Goal: Complete application form

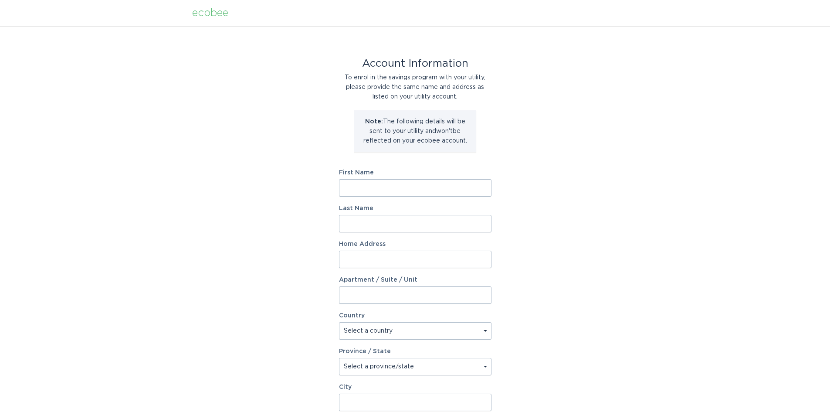
click at [350, 189] on input "First Name" at bounding box center [415, 187] width 153 height 17
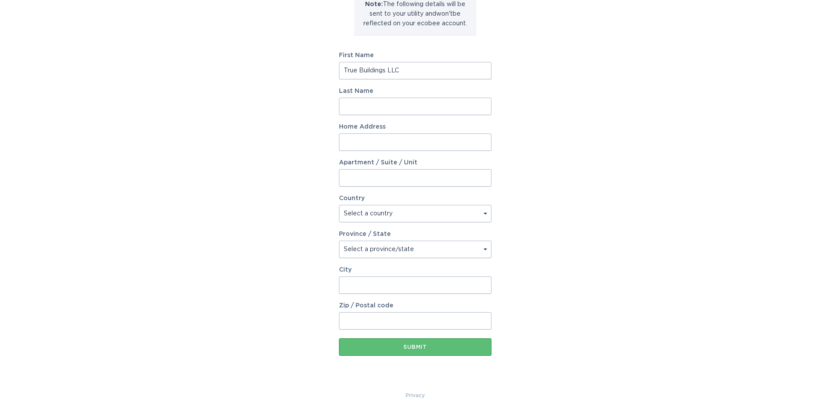
scroll to position [119, 0]
type input "True Buildings LLC"
click at [355, 140] on input "Home Address" at bounding box center [415, 140] width 153 height 17
type input "[STREET_ADDRESS]"
select select "US"
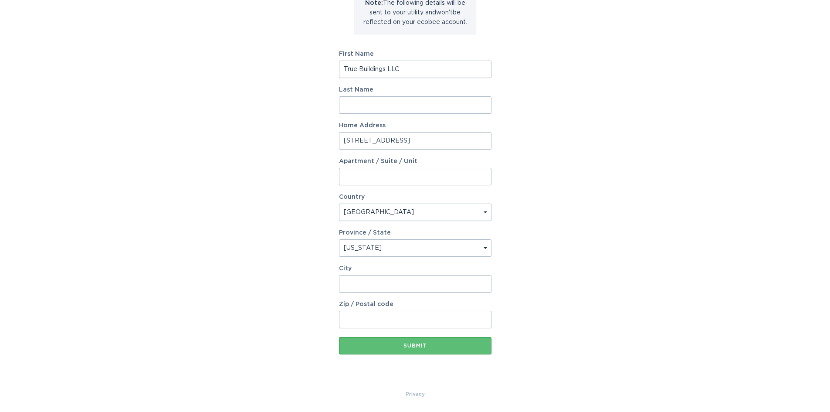
drag, startPoint x: 375, startPoint y: 245, endPoint x: 356, endPoint y: 249, distance: 19.1
click at [356, 249] on select "Select a province/state [US_STATE] [US_STATE] [US_STATE] [US_STATE] [US_STATE] …" at bounding box center [415, 247] width 153 height 17
select select "NC"
click at [339, 239] on select "Select a province/state [US_STATE] [US_STATE] [US_STATE] [US_STATE] [US_STATE] …" at bounding box center [415, 247] width 153 height 17
click at [358, 280] on input "City" at bounding box center [415, 283] width 153 height 17
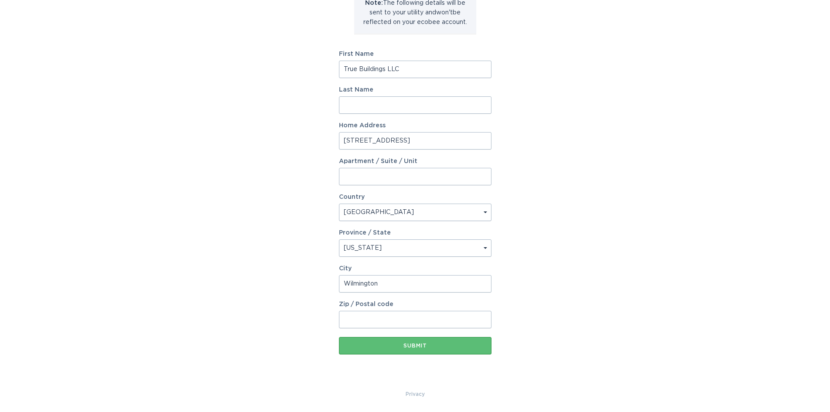
type input "Wilmington"
click at [353, 316] on input "Zip / Postal code" at bounding box center [415, 319] width 153 height 17
type input "28409"
click at [416, 341] on button "Submit" at bounding box center [415, 345] width 153 height 17
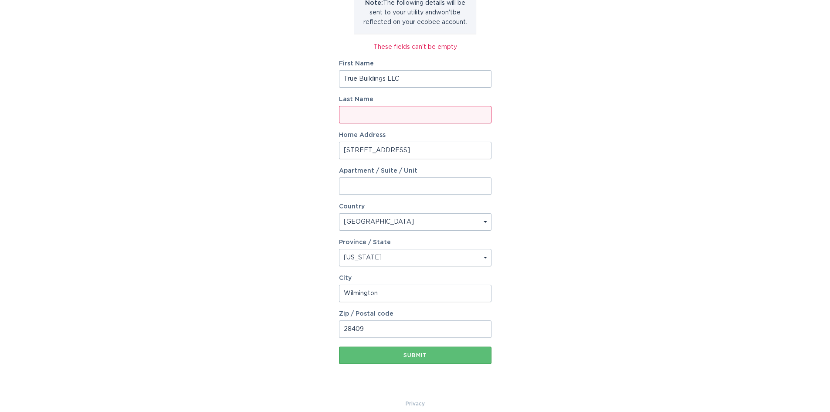
click at [361, 114] on input "Last Name" at bounding box center [415, 114] width 153 height 17
type input "True Buildings LLC"
click at [413, 356] on div "Submit" at bounding box center [415, 355] width 144 height 5
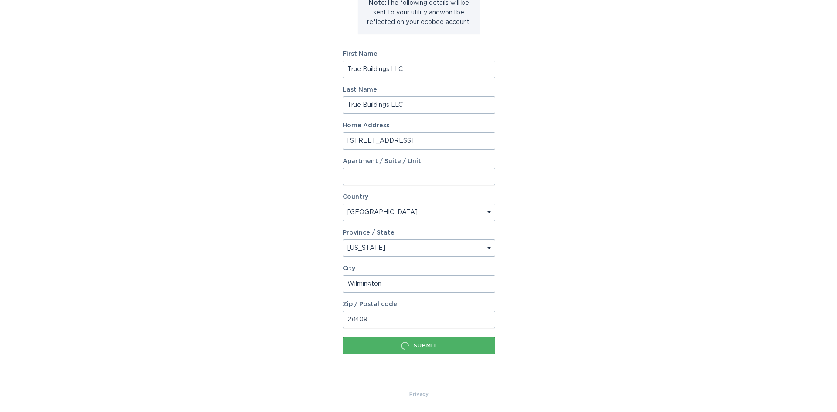
scroll to position [0, 0]
